Goal: Task Accomplishment & Management: Manage account settings

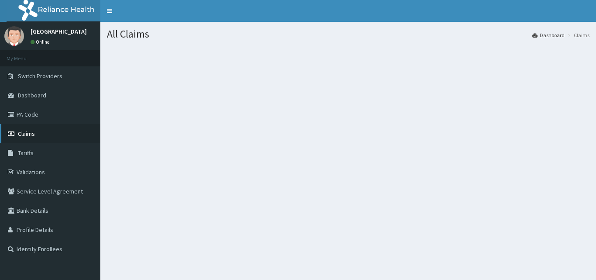
click at [22, 131] on span "Claims" at bounding box center [26, 134] width 17 height 8
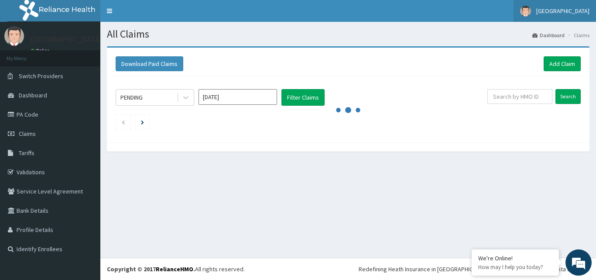
click at [544, 11] on span "[GEOGRAPHIC_DATA]" at bounding box center [562, 11] width 53 height 8
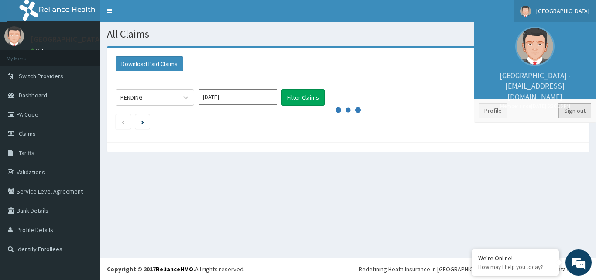
click at [575, 109] on link "Sign out" at bounding box center [574, 110] width 33 height 15
